Goal: Task Accomplishment & Management: Use online tool/utility

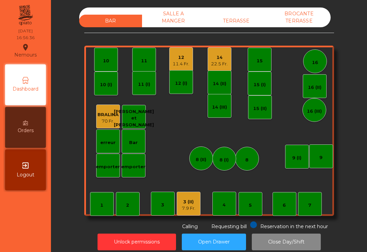
click at [175, 59] on div "12" at bounding box center [181, 57] width 17 height 7
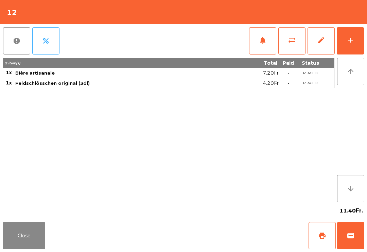
click at [322, 239] on span "print" at bounding box center [322, 235] width 8 height 8
click at [355, 233] on button "wallet" at bounding box center [350, 235] width 27 height 27
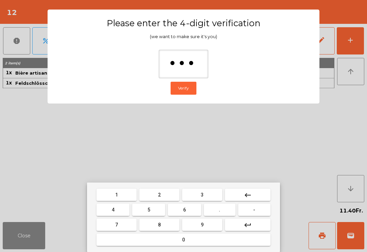
type input "****"
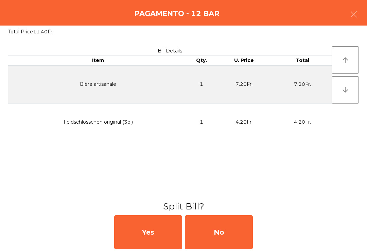
click at [223, 239] on div "No" at bounding box center [219, 232] width 68 height 34
click at [223, 239] on div "MB" at bounding box center [219, 232] width 68 height 34
click at [218, 238] on div "No" at bounding box center [219, 232] width 68 height 34
click at [214, 236] on div "No" at bounding box center [219, 232] width 68 height 34
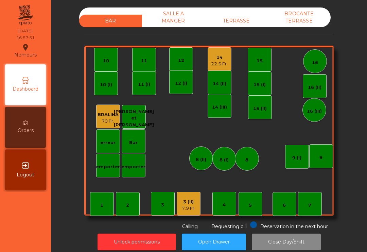
click at [226, 67] on div "14 22.5 Fr." at bounding box center [220, 59] width 24 height 24
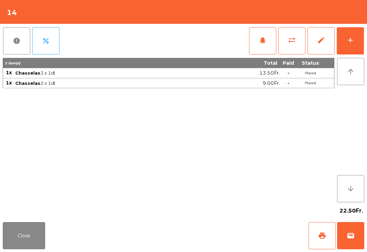
click at [320, 235] on span "print" at bounding box center [322, 235] width 8 height 8
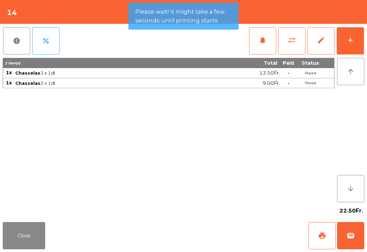
click at [350, 238] on span "wallet" at bounding box center [351, 235] width 8 height 8
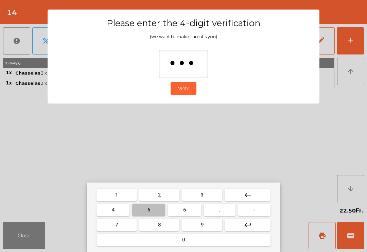
type input "****"
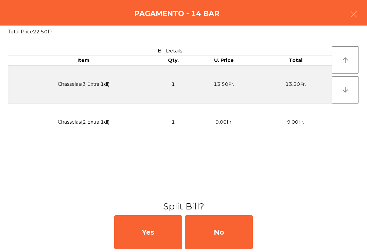
click at [226, 233] on div "No" at bounding box center [219, 232] width 68 height 34
click at [225, 233] on div "MB" at bounding box center [219, 232] width 68 height 34
click at [227, 235] on div "No" at bounding box center [219, 232] width 68 height 34
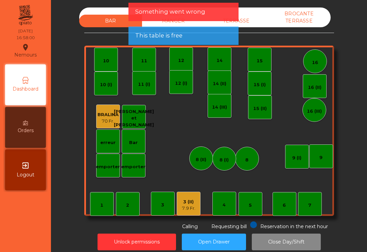
click at [227, 235] on button "Open Drawer" at bounding box center [214, 241] width 64 height 17
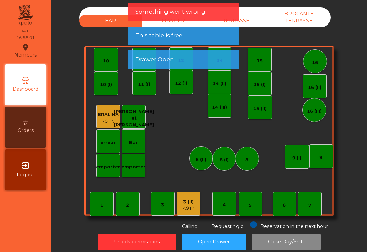
click at [223, 235] on button "Open Drawer" at bounding box center [214, 241] width 64 height 17
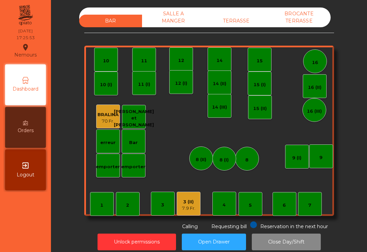
click at [181, 200] on div "3 (II) 7.9 Fr." at bounding box center [189, 203] width 24 height 24
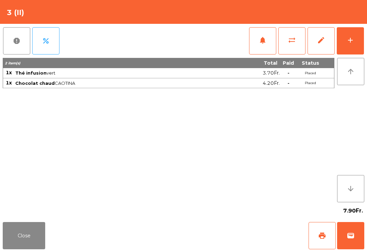
click at [321, 241] on button "print" at bounding box center [322, 235] width 27 height 27
click at [359, 235] on button "wallet" at bounding box center [350, 235] width 27 height 27
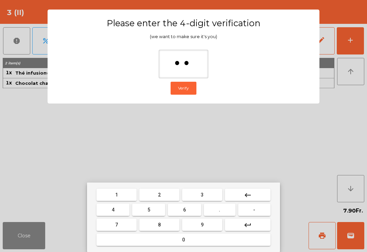
type input "***"
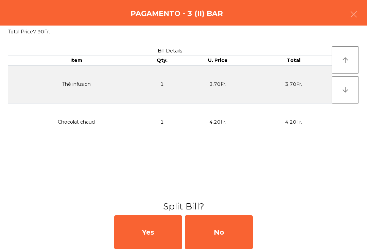
click at [231, 236] on div "No" at bounding box center [219, 232] width 68 height 34
click at [235, 234] on div "No" at bounding box center [219, 232] width 68 height 34
click at [225, 235] on div "No" at bounding box center [219, 232] width 68 height 34
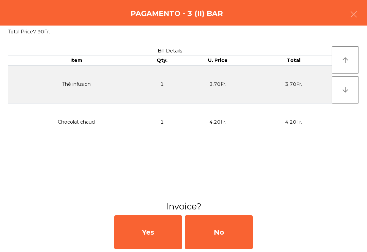
click at [227, 231] on div "No" at bounding box center [219, 232] width 68 height 34
